Goal: Transaction & Acquisition: Purchase product/service

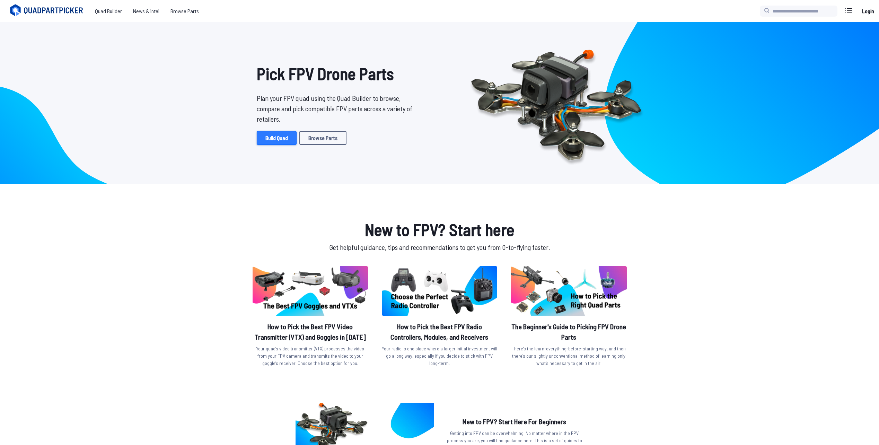
click at [274, 139] on link "Build Quad" at bounding box center [277, 138] width 40 height 14
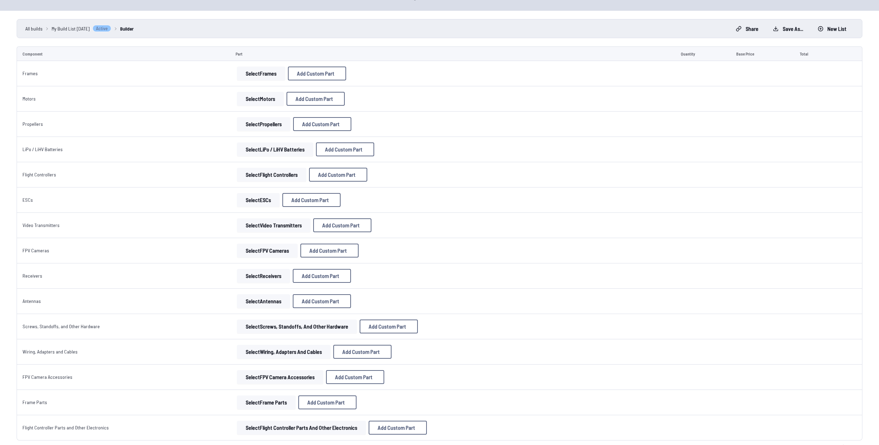
scroll to position [35, 0]
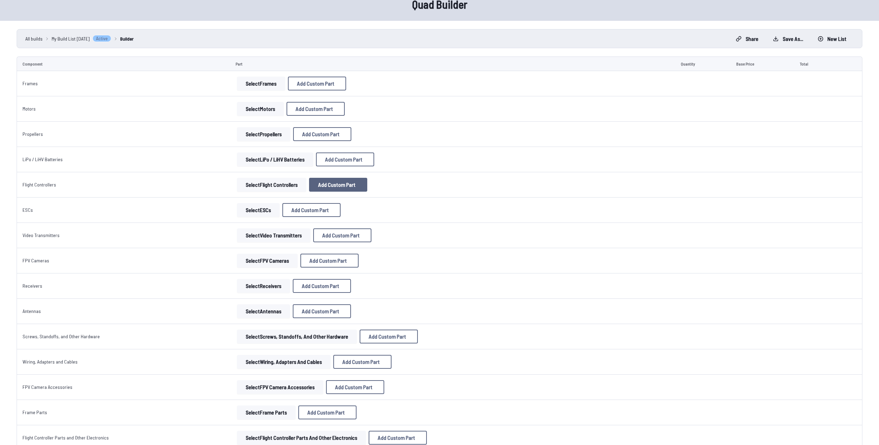
click at [330, 186] on span "Add Custom Part" at bounding box center [336, 185] width 37 height 6
select select "**********"
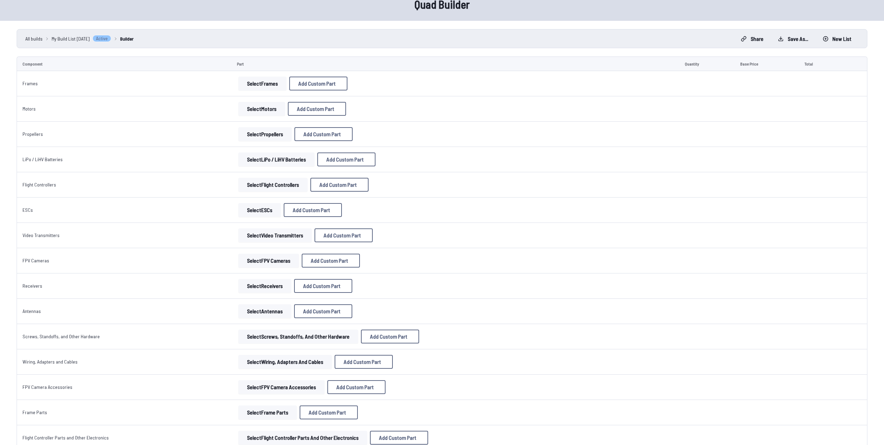
click at [405, 288] on select at bounding box center [441, 280] width 147 height 15
drag, startPoint x: 598, startPoint y: 134, endPoint x: 531, endPoint y: 151, distance: 69.4
click at [597, 135] on div "Add Custom Part Part name* Brand / Manufacturer Price * Link Category Cancel Ad…" at bounding box center [442, 222] width 884 height 445
click at [114, 210] on div "Add Custom Part Part name* Brand / Manufacturer Price * Link Category Cancel Ad…" at bounding box center [442, 222] width 884 height 445
click at [433, 158] on input at bounding box center [441, 165] width 147 height 15
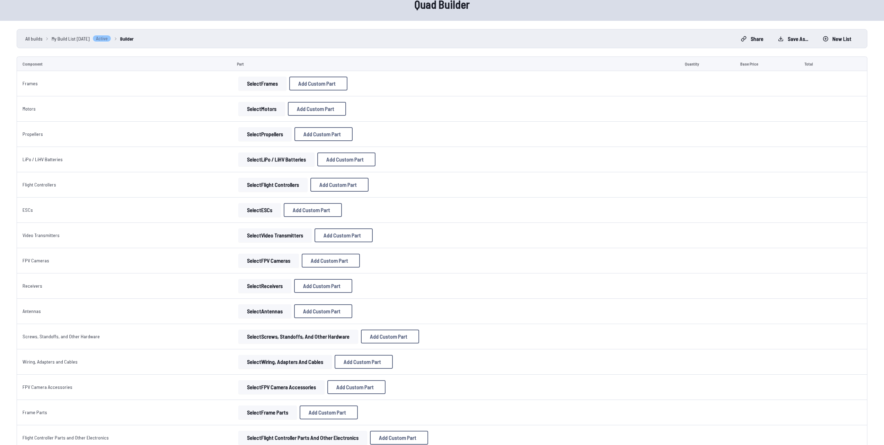
click at [417, 189] on input at bounding box center [441, 194] width 147 height 15
click at [510, 126] on icon at bounding box center [507, 129] width 6 height 6
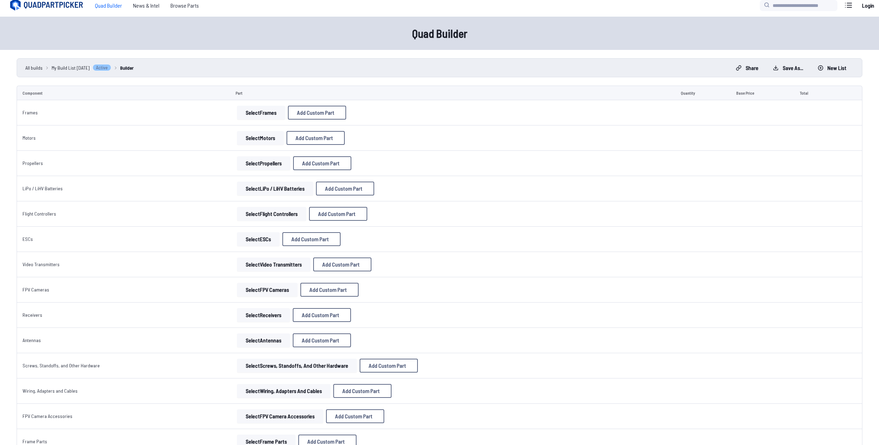
scroll to position [0, 0]
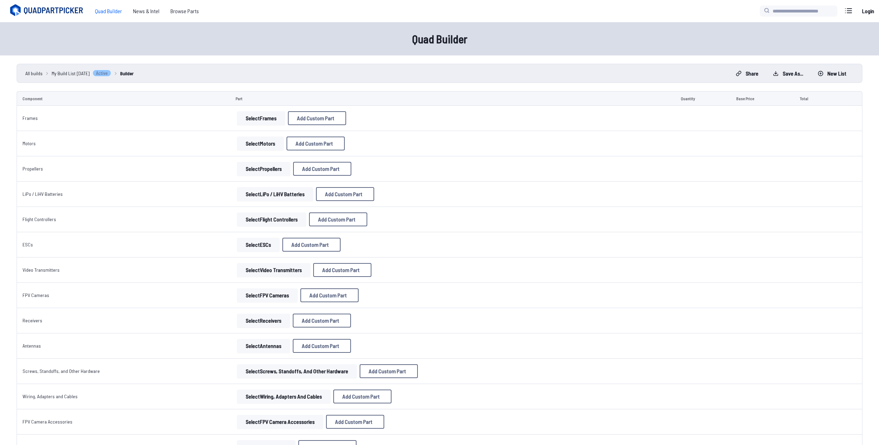
click at [46, 10] on icon at bounding box center [54, 10] width 60 height 7
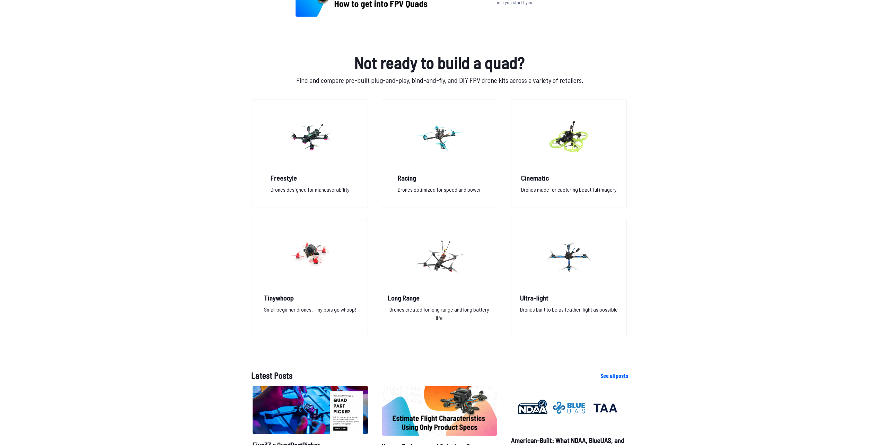
scroll to position [450, 0]
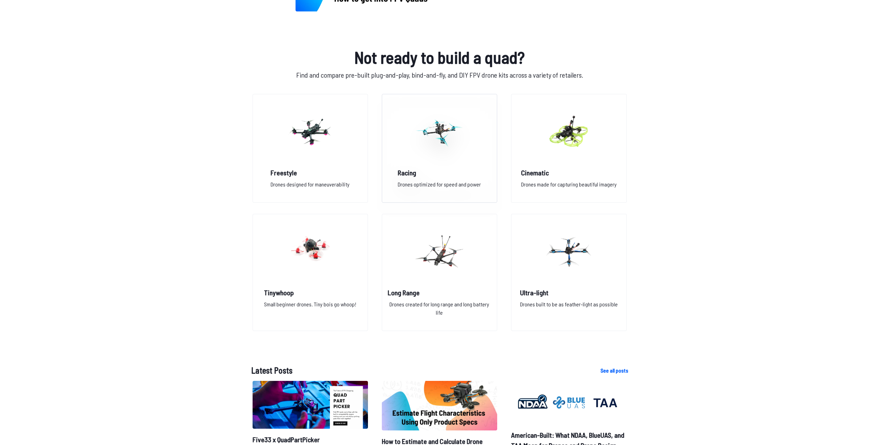
click at [438, 132] on img at bounding box center [439, 131] width 50 height 61
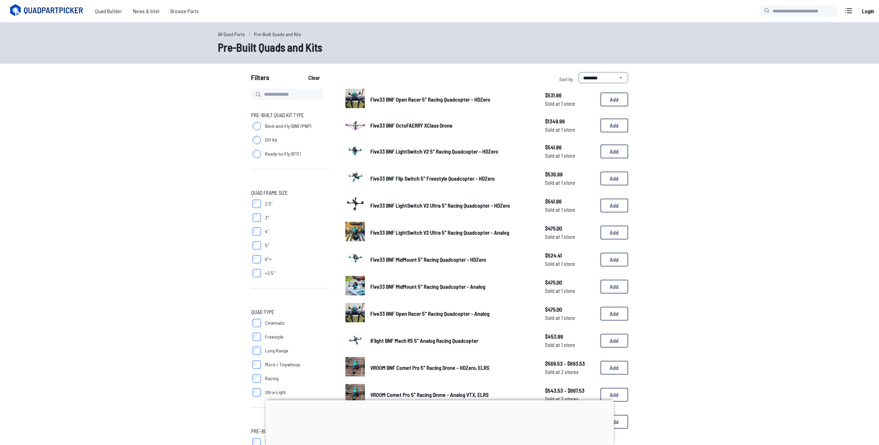
click at [552, 238] on span "Sold at 1 store" at bounding box center [570, 236] width 50 height 8
click at [354, 233] on img at bounding box center [354, 231] width 19 height 19
click at [356, 230] on img at bounding box center [354, 231] width 19 height 19
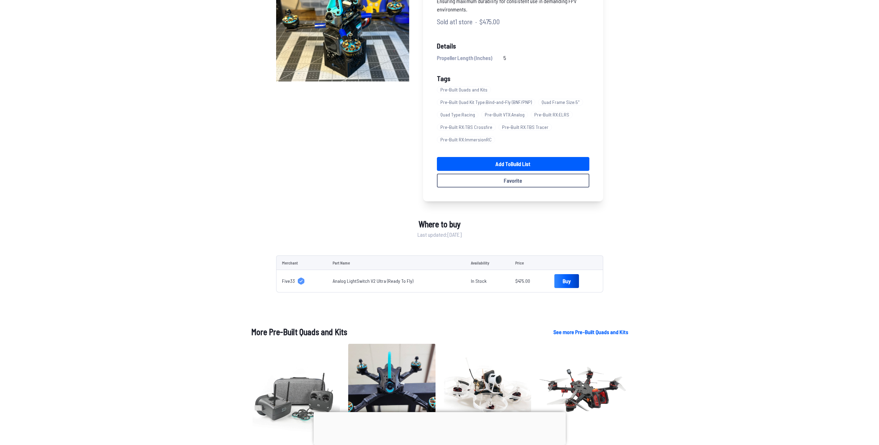
scroll to position [139, 0]
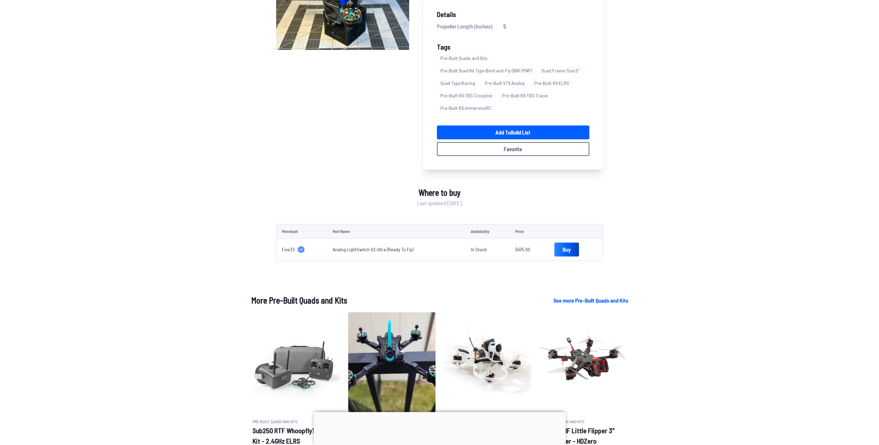
click at [287, 249] on span "Five33" at bounding box center [288, 249] width 13 height 7
